Goal: Task Accomplishment & Management: Manage account settings

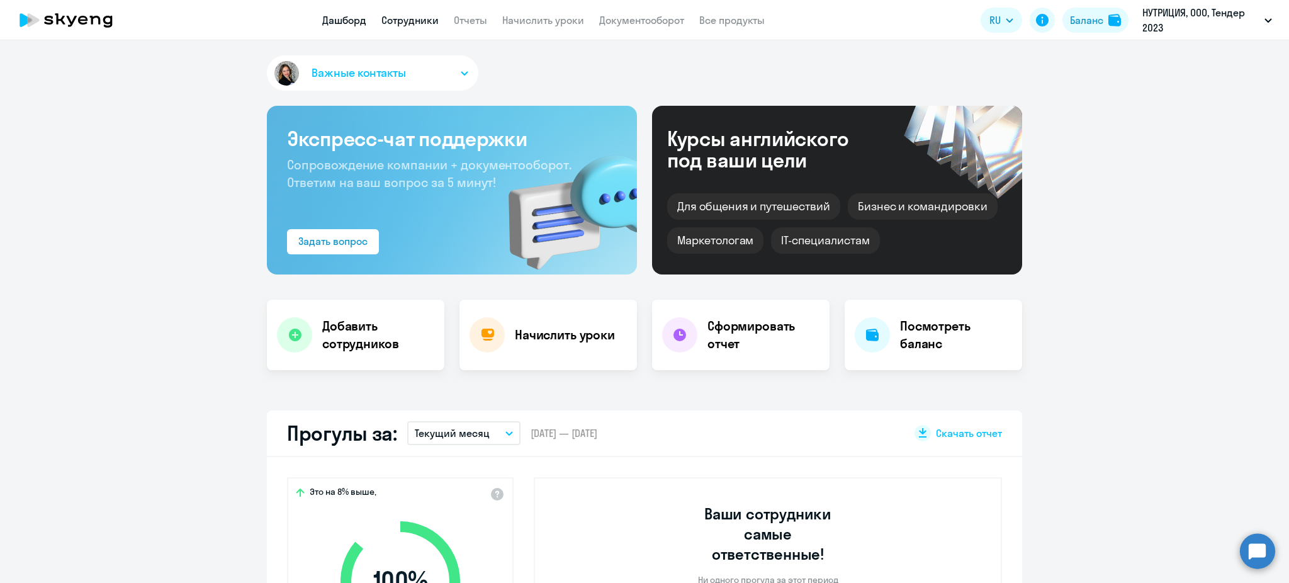
click at [436, 25] on link "Сотрудники" at bounding box center [410, 20] width 57 height 13
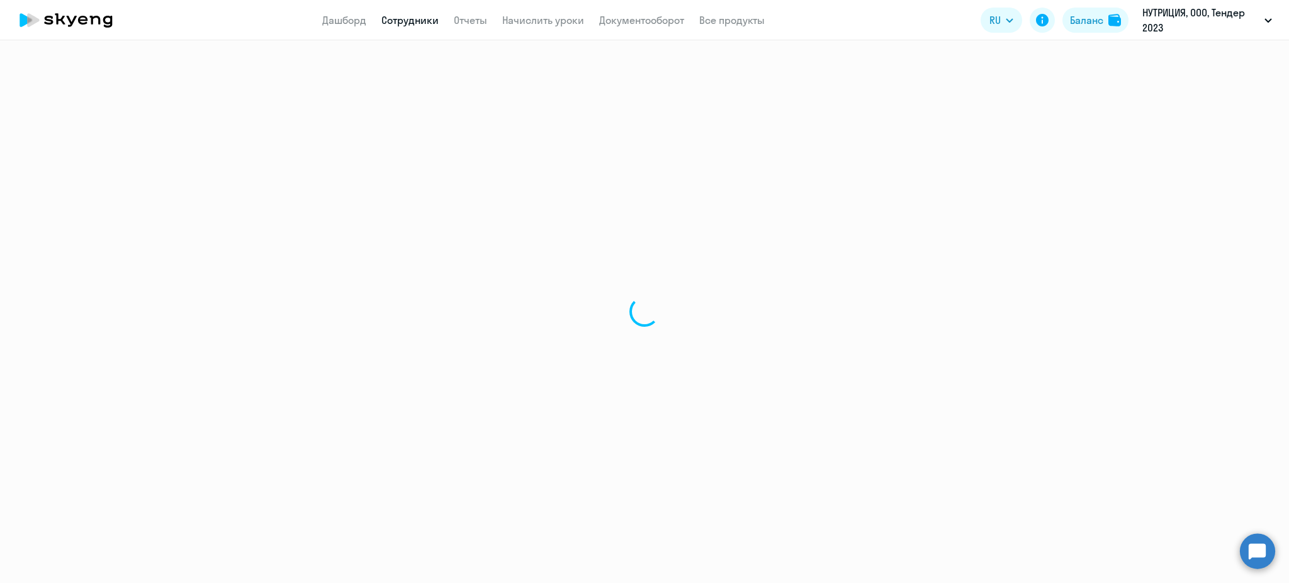
select select "30"
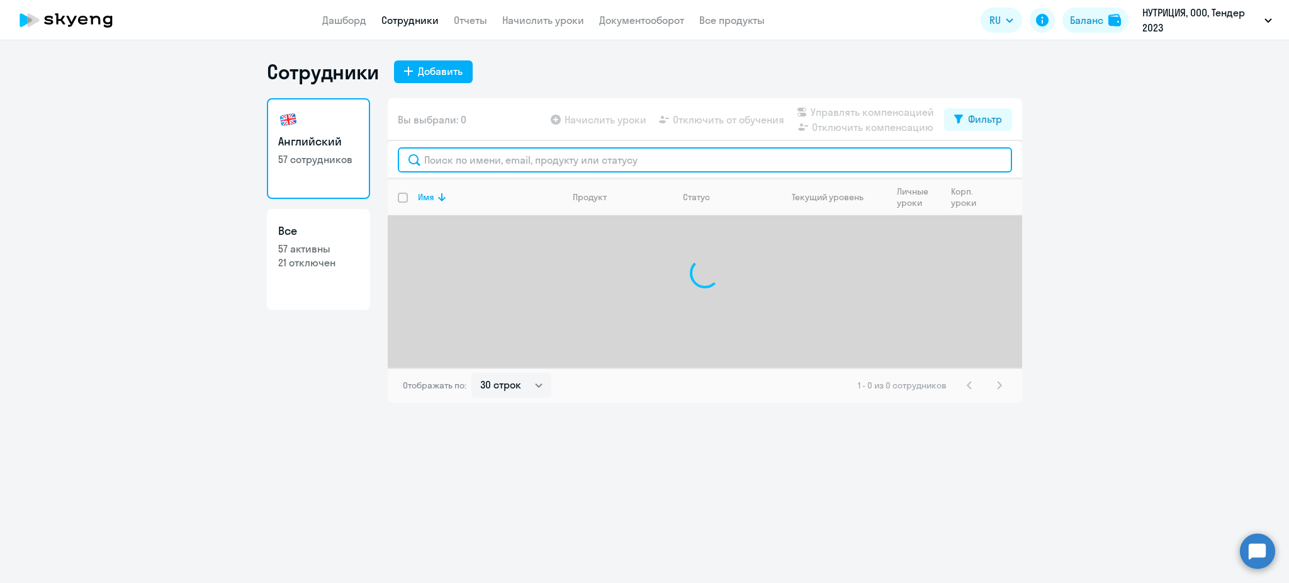
click at [444, 164] on input "text" at bounding box center [705, 159] width 614 height 25
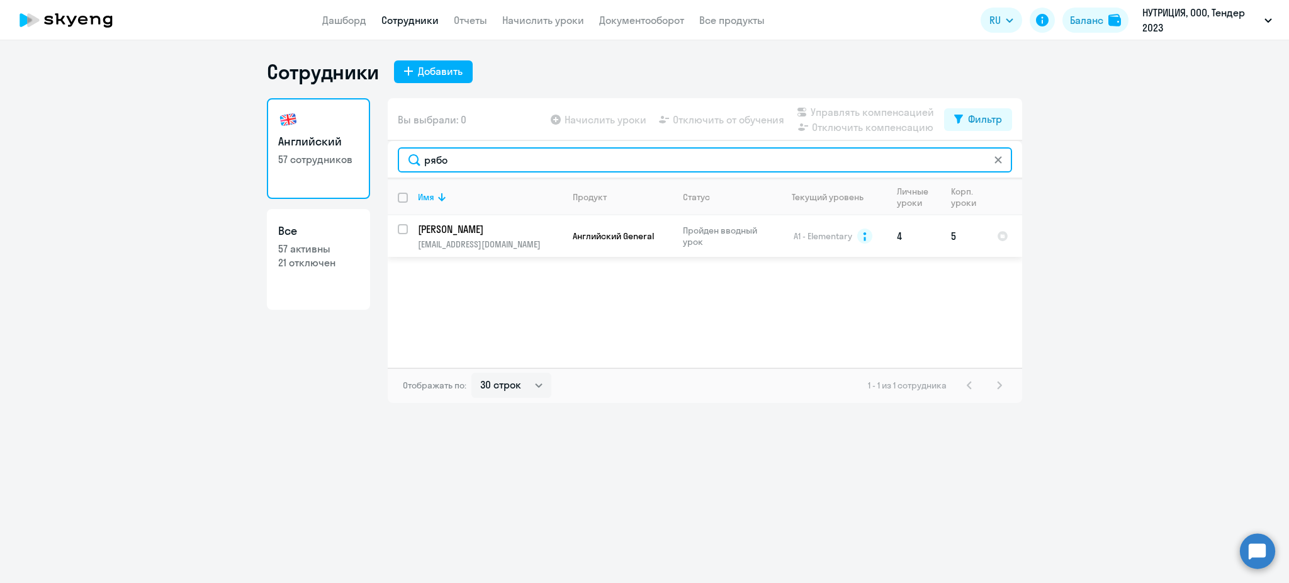
type input "рябо"
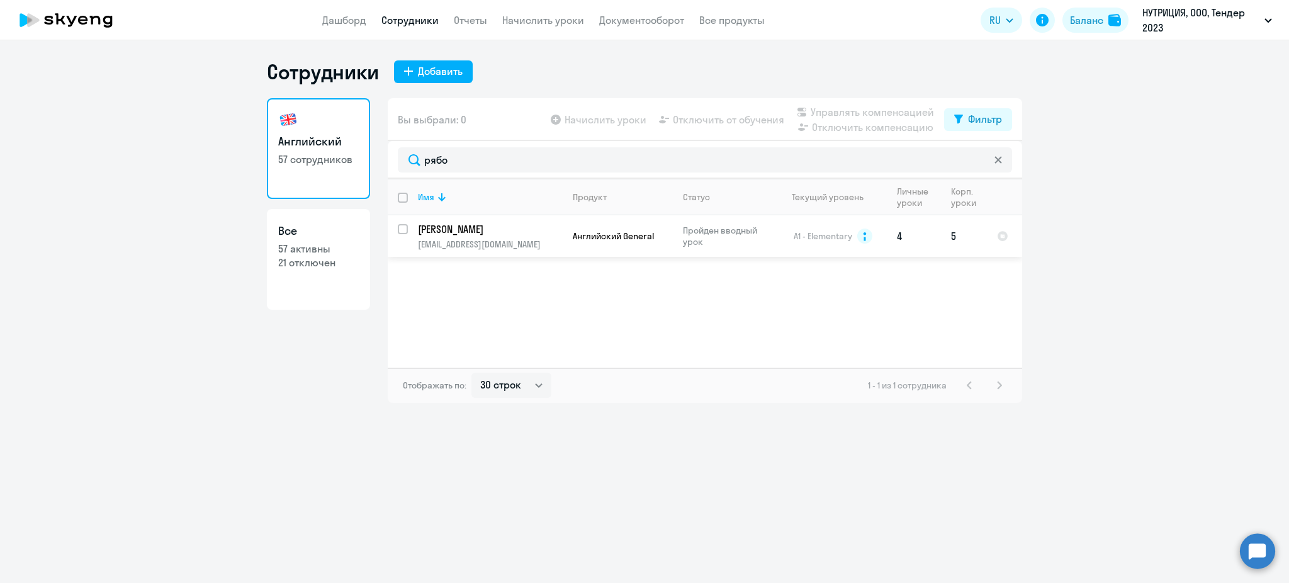
click at [407, 233] on input "select row 1999432" at bounding box center [410, 236] width 25 height 25
checkbox input "true"
click at [851, 115] on span "Управлять компенсацией" at bounding box center [872, 112] width 123 height 15
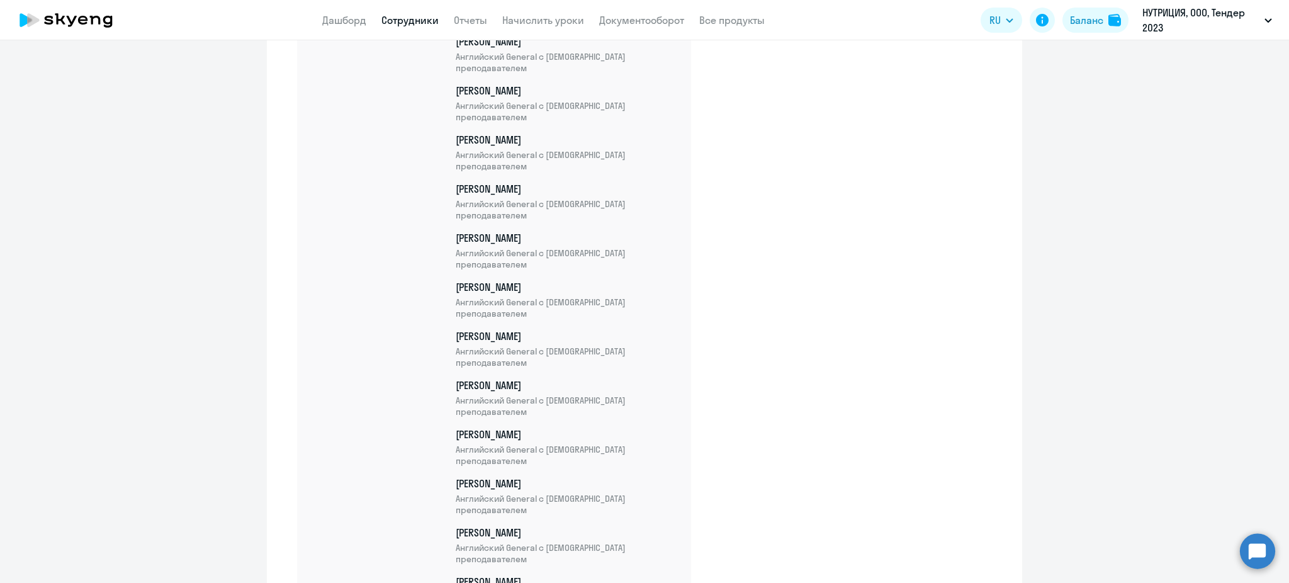
scroll to position [2780, 0]
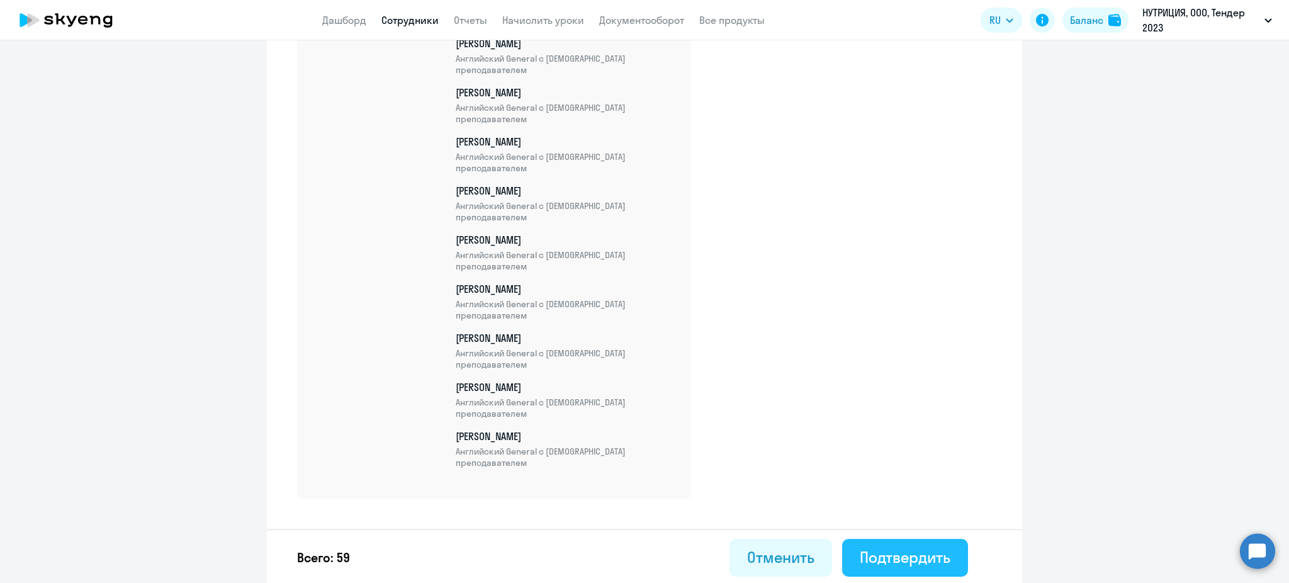
click at [912, 560] on div "Подтвердить" at bounding box center [905, 557] width 91 height 20
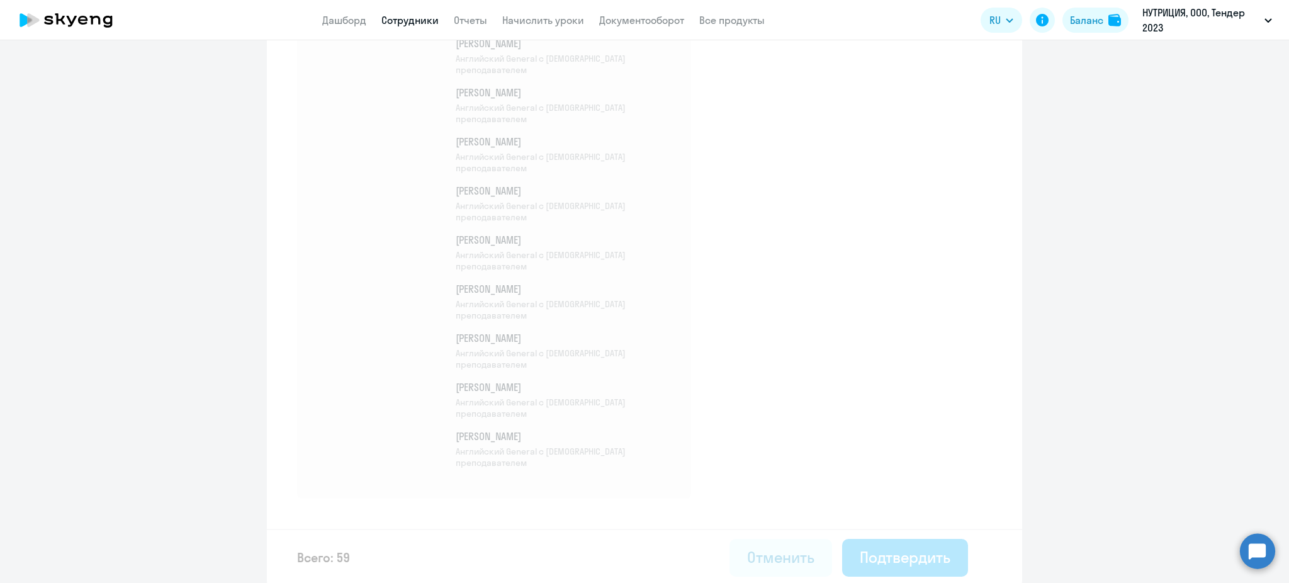
select select "30"
